Goal: Transaction & Acquisition: Book appointment/travel/reservation

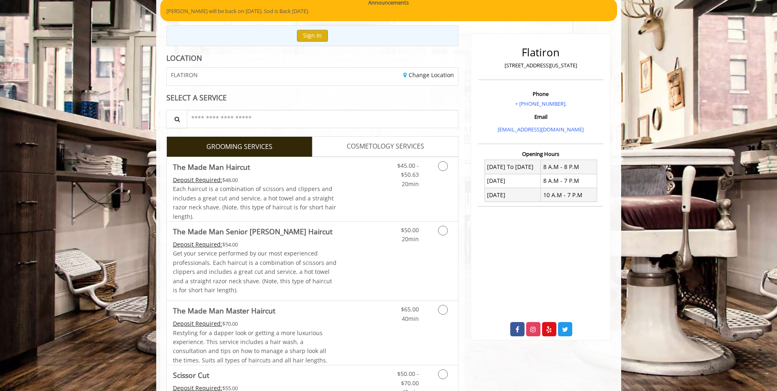
scroll to position [74, 0]
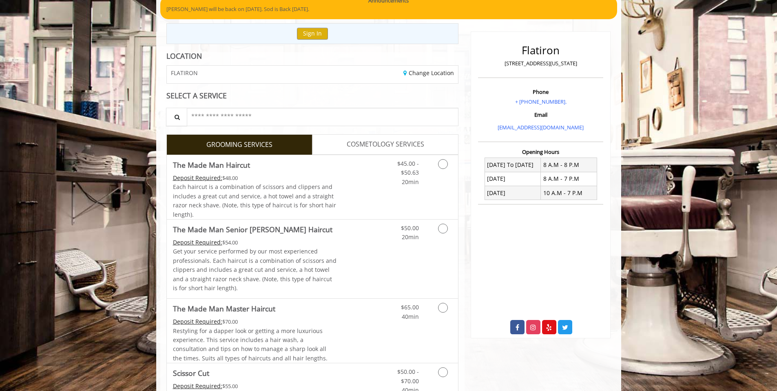
click at [369, 145] on span "COSMETOLOGY SERVICES" at bounding box center [386, 144] width 78 height 11
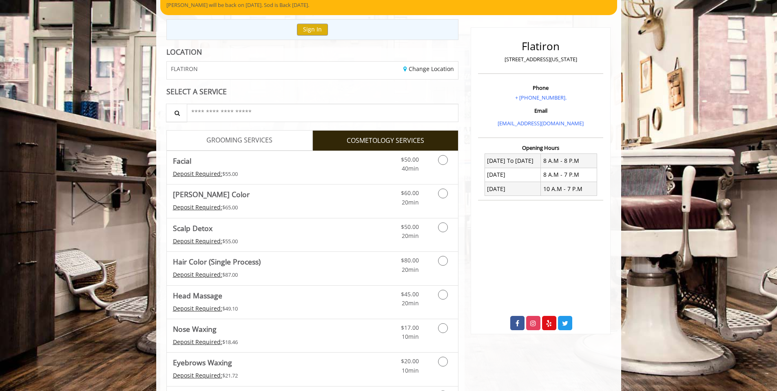
scroll to position [0, 0]
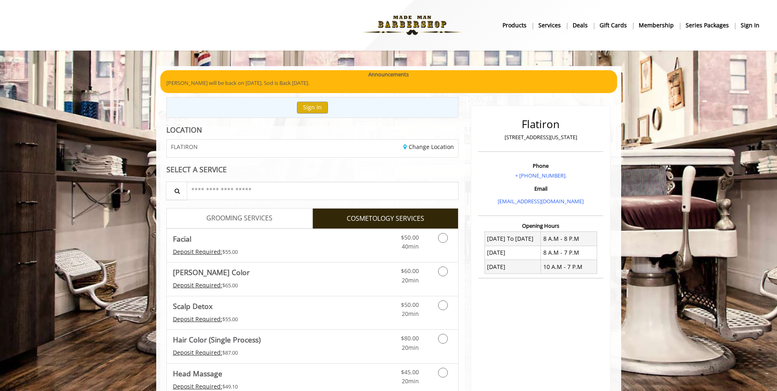
click at [260, 218] on span "GROOMING SERVICES" at bounding box center [240, 218] width 66 height 11
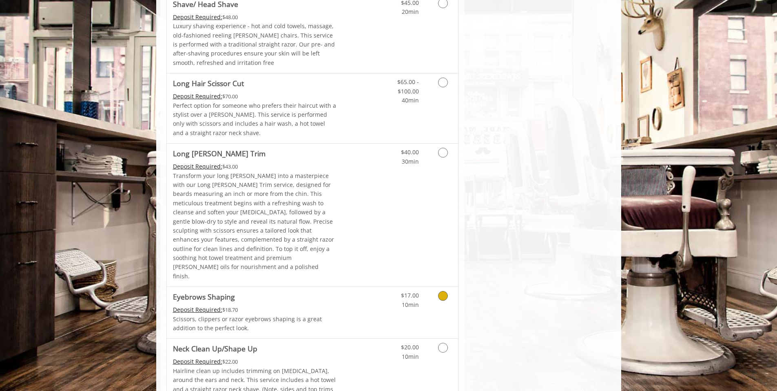
scroll to position [1057, 0]
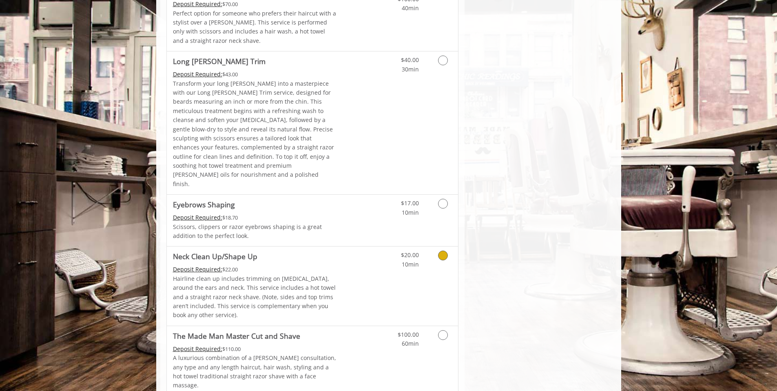
click at [322, 274] on p "Hairline clean up includes trimming on [MEDICAL_DATA], around the ears and neck…" at bounding box center [255, 297] width 164 height 46
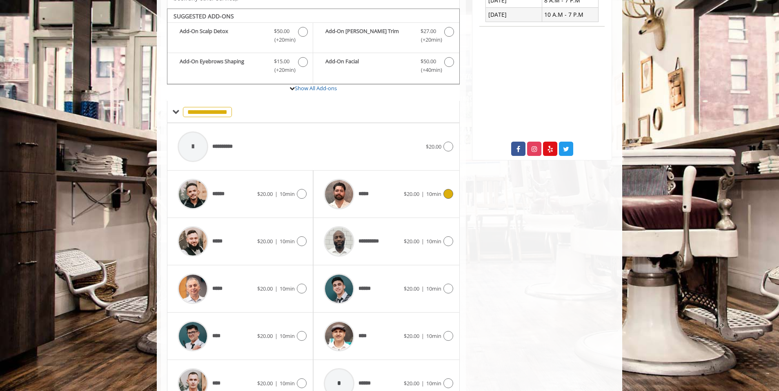
scroll to position [261, 0]
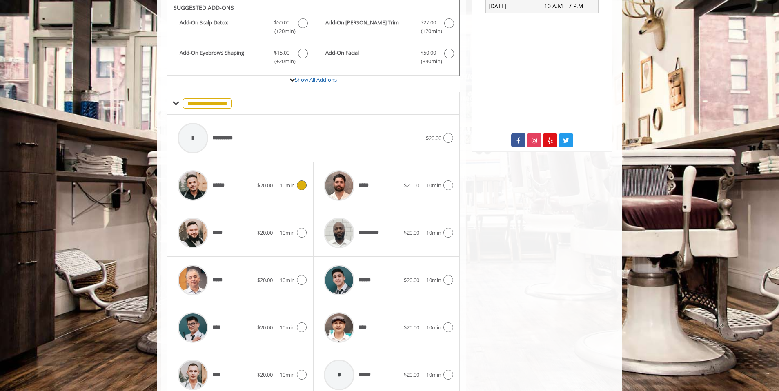
click at [243, 186] on div "******" at bounding box center [215, 185] width 84 height 39
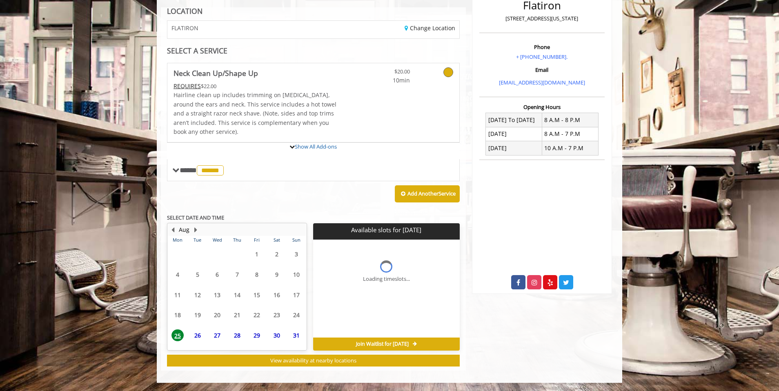
scroll to position [193, 0]
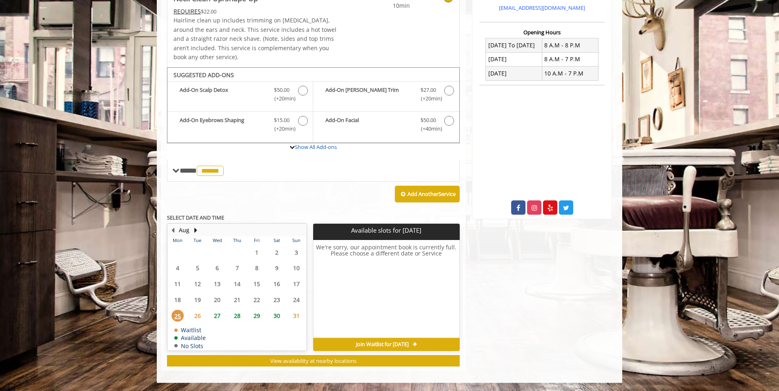
click at [201, 316] on span "26" at bounding box center [197, 316] width 12 height 12
click at [218, 317] on span "27" at bounding box center [217, 316] width 12 height 12
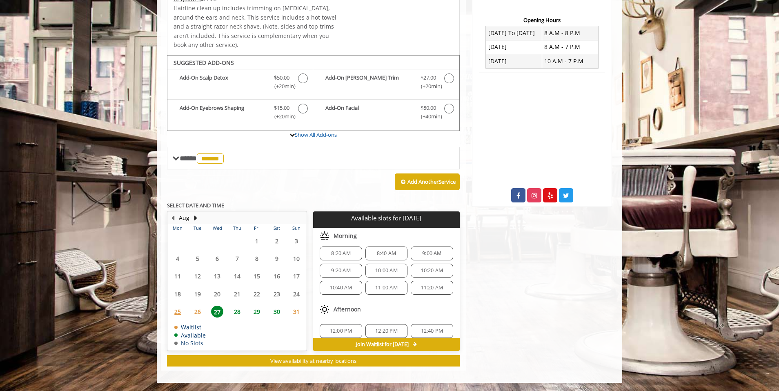
scroll to position [12, 0]
